Goal: Task Accomplishment & Management: Manage account settings

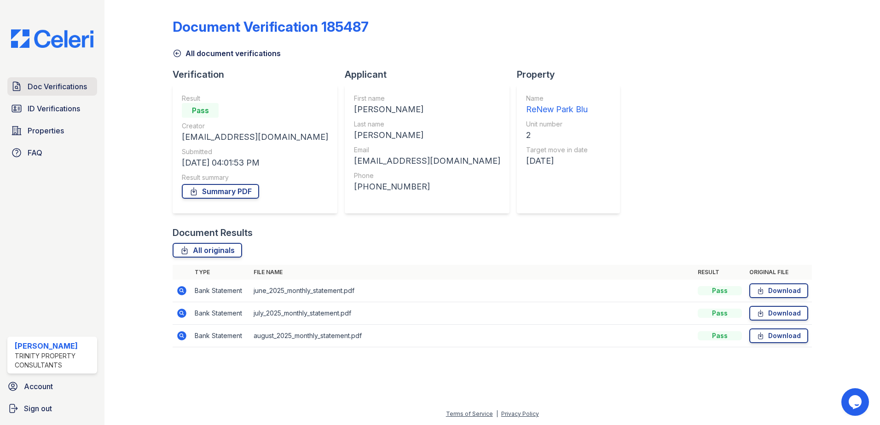
click at [29, 88] on span "Doc Verifications" at bounding box center [57, 86] width 59 height 11
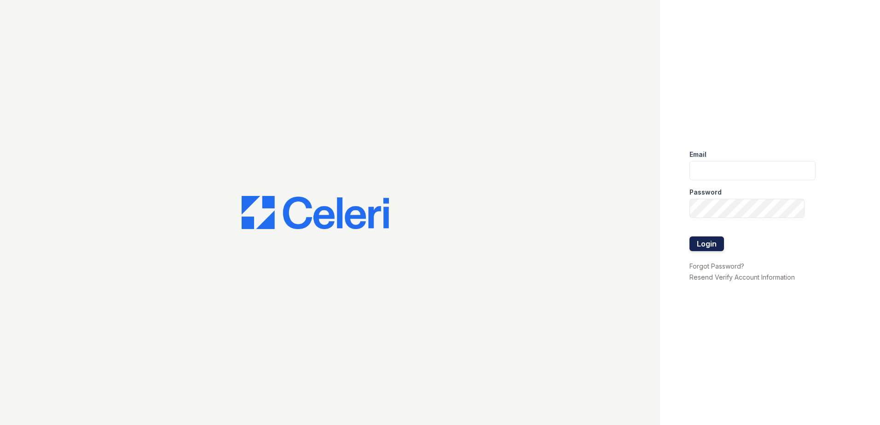
type input "[EMAIL_ADDRESS][DOMAIN_NAME]"
click at [711, 243] on button "Login" at bounding box center [707, 244] width 35 height 15
